Goal: Task Accomplishment & Management: Use online tool/utility

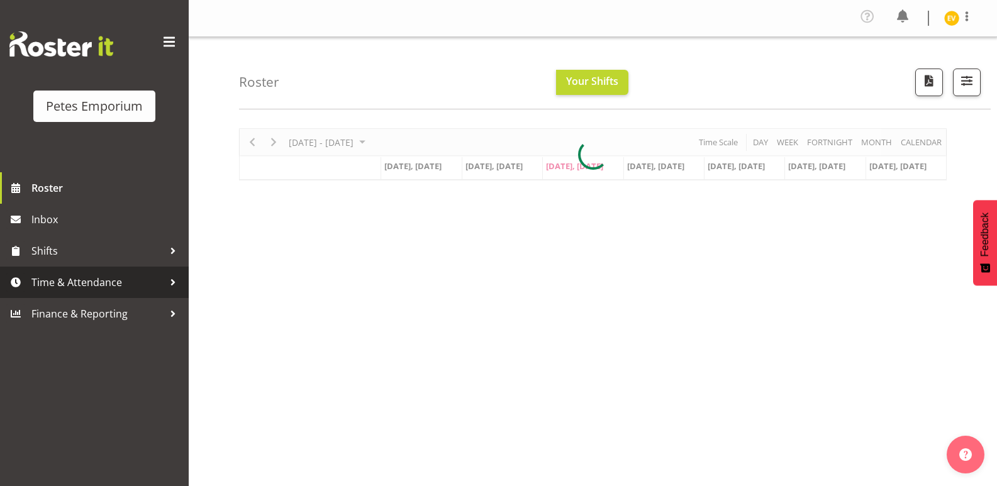
click at [77, 278] on span "Time & Attendance" at bounding box center [97, 282] width 132 height 19
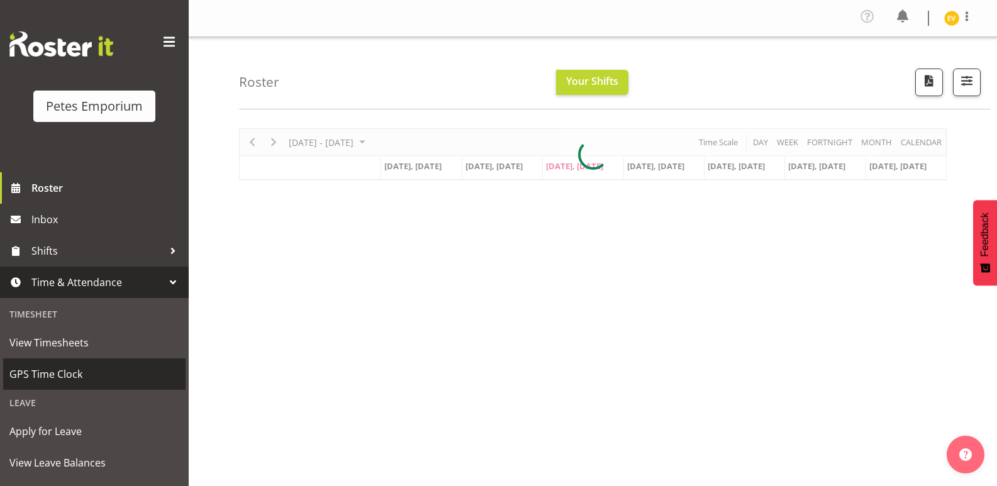
click at [92, 371] on span "GPS Time Clock" at bounding box center [94, 374] width 170 height 19
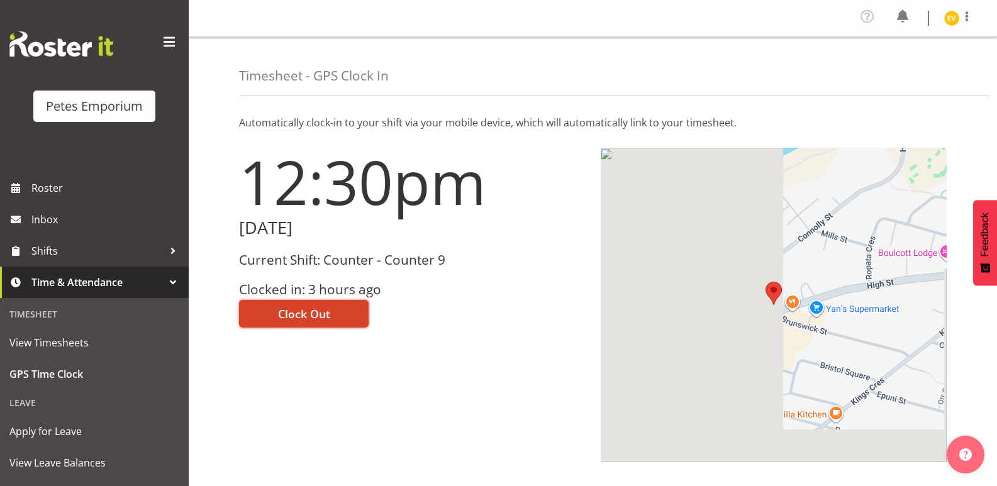
click at [281, 321] on span "Clock Out" at bounding box center [304, 314] width 52 height 16
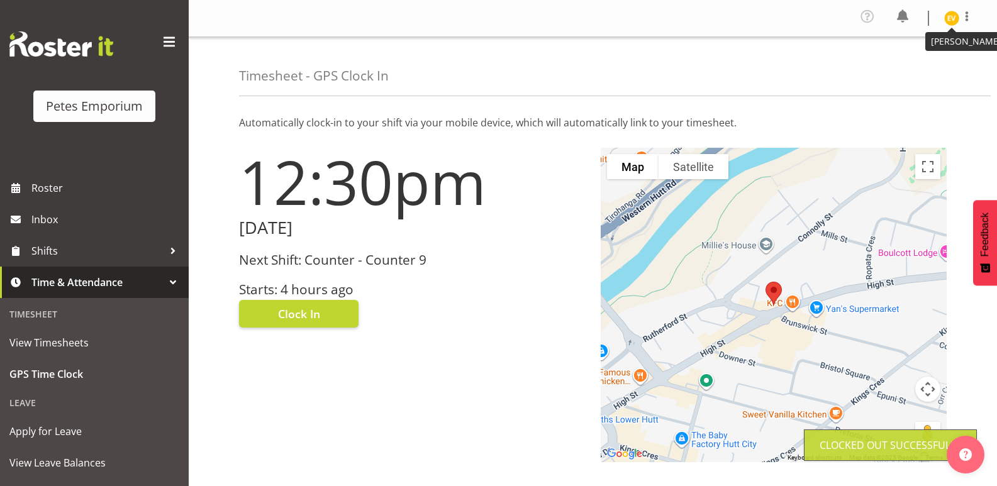
click at [951, 21] on img at bounding box center [951, 18] width 15 height 15
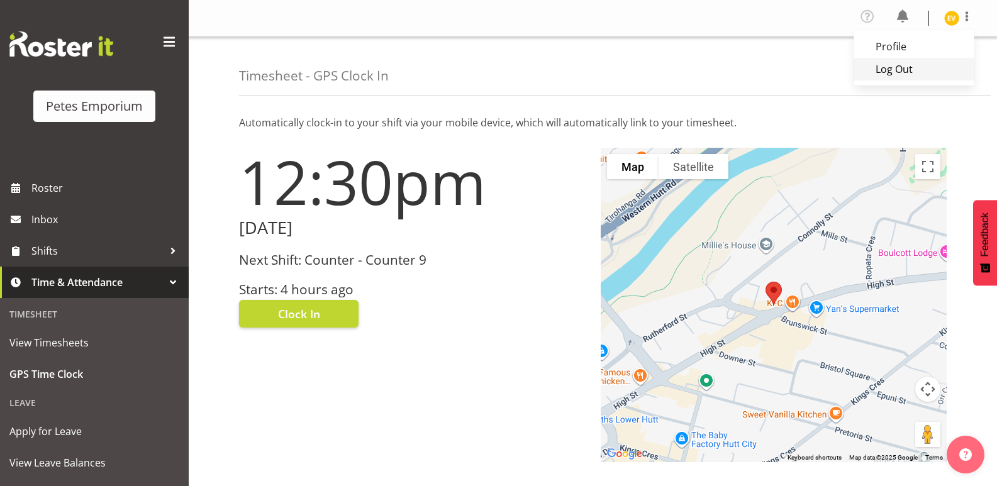
click at [924, 65] on link "Log Out" at bounding box center [914, 69] width 121 height 23
